Goal: Check status: Check status

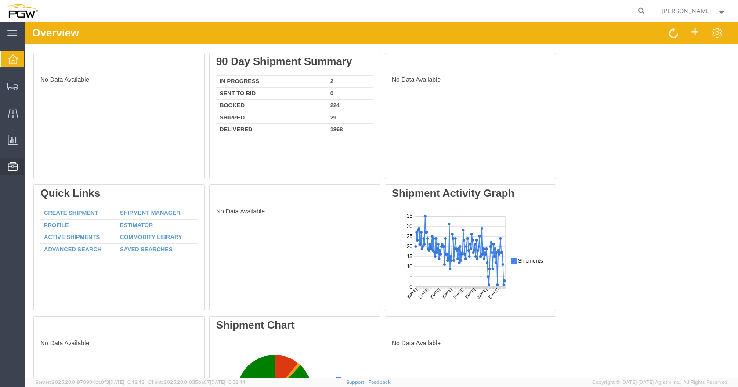
click at [0, 0] on span "Location Appointment" at bounding box center [0, 0] width 0 height 0
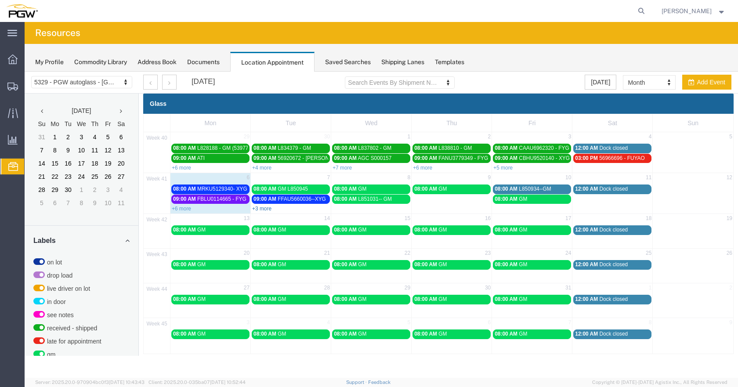
click at [267, 210] on link "+3 more" at bounding box center [261, 208] width 19 height 6
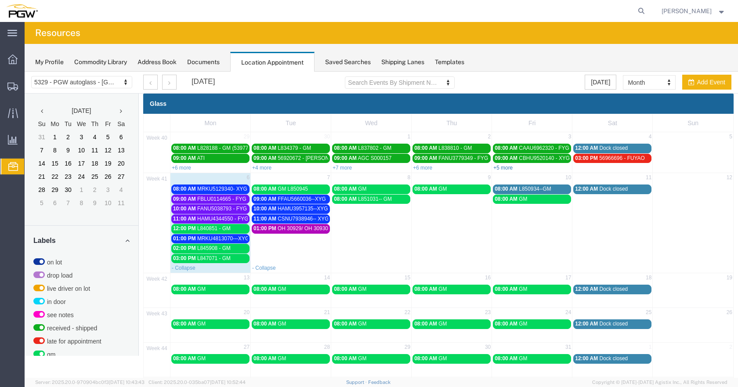
click at [503, 167] on link "+5 more" at bounding box center [502, 168] width 19 height 6
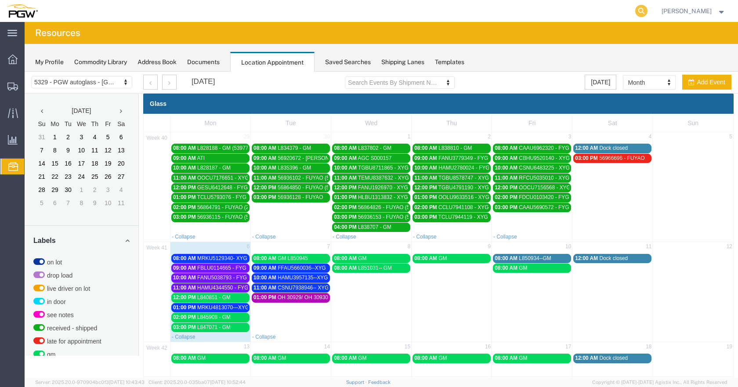
click at [644, 10] on icon at bounding box center [641, 11] width 12 height 12
click at [454, 10] on input "search" at bounding box center [501, 10] width 267 height 21
click at [477, 11] on input "search" at bounding box center [501, 10] width 267 height 21
type input "57010789"
click at [645, 12] on icon at bounding box center [641, 11] width 12 height 12
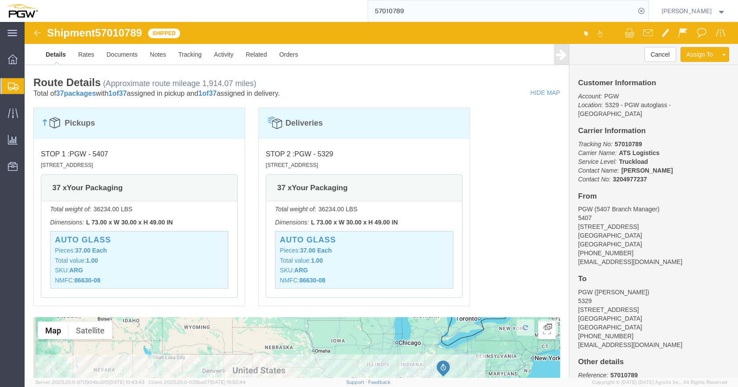
scroll to position [494, 0]
